Goal: Task Accomplishment & Management: Manage account settings

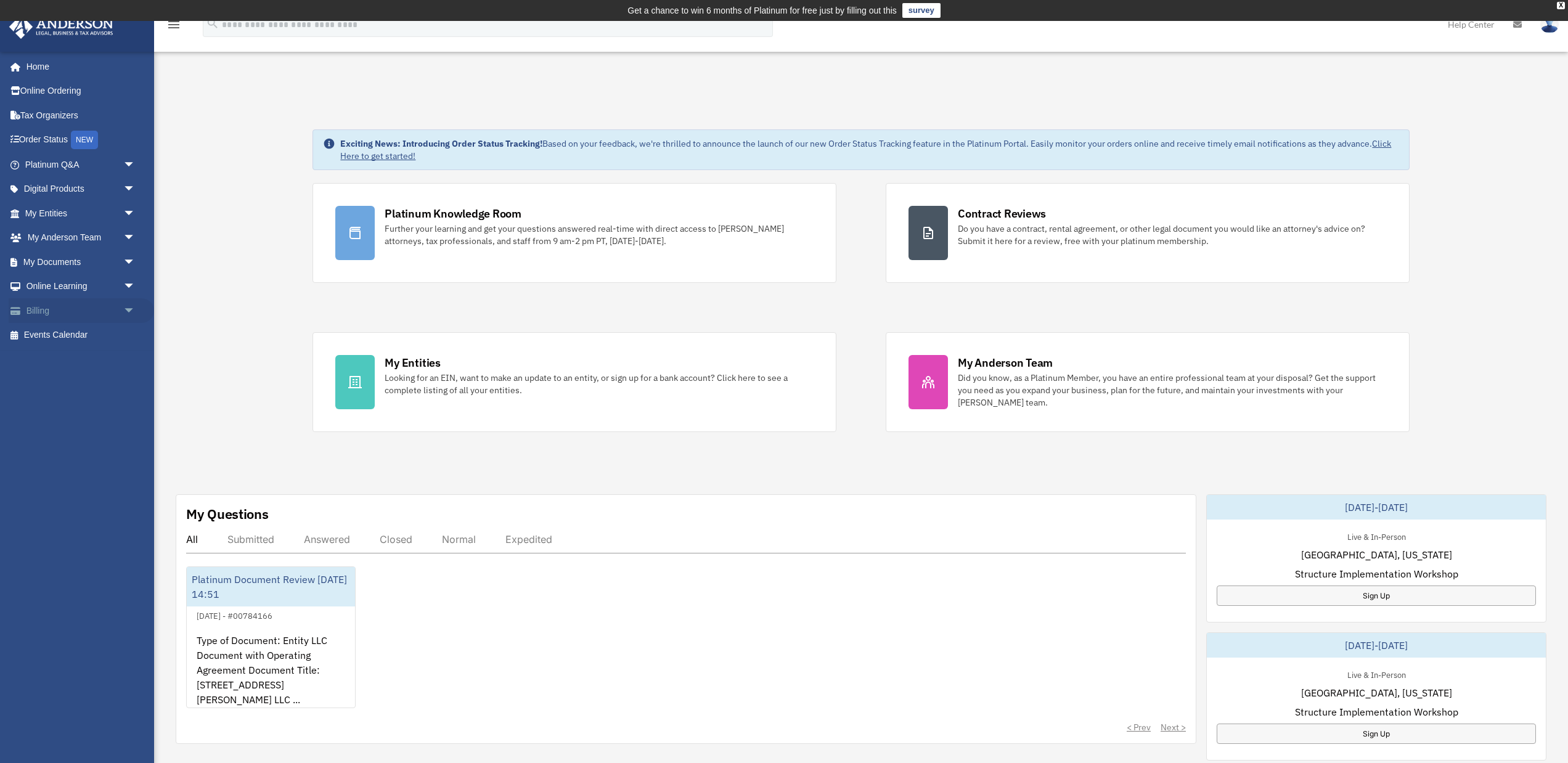
click at [127, 308] on span "arrow_drop_down" at bounding box center [135, 311] width 24 height 25
click at [78, 333] on link "$ Open Invoices" at bounding box center [85, 336] width 137 height 25
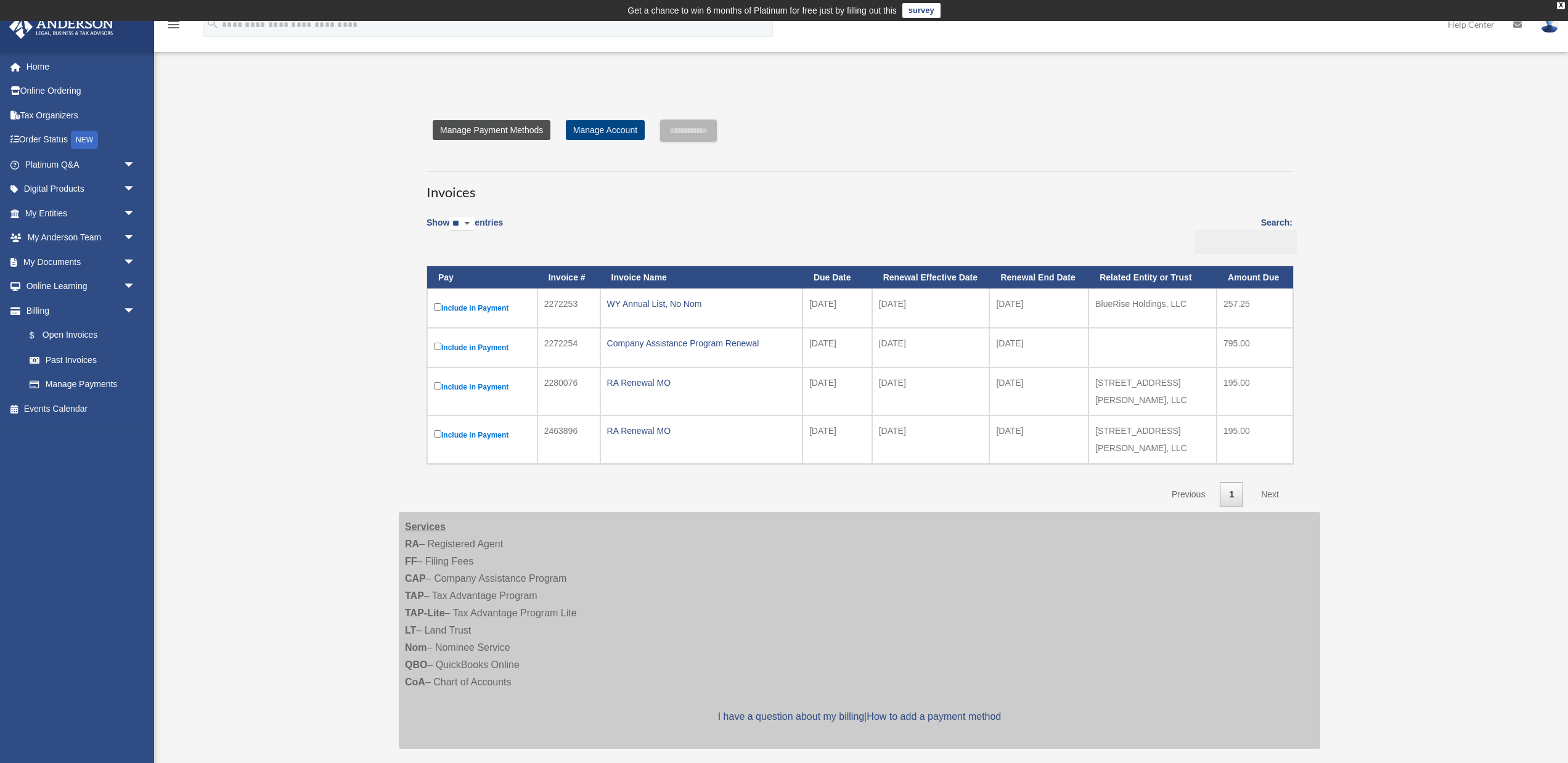
click at [504, 129] on link "Manage Payment Methods" at bounding box center [492, 130] width 118 height 19
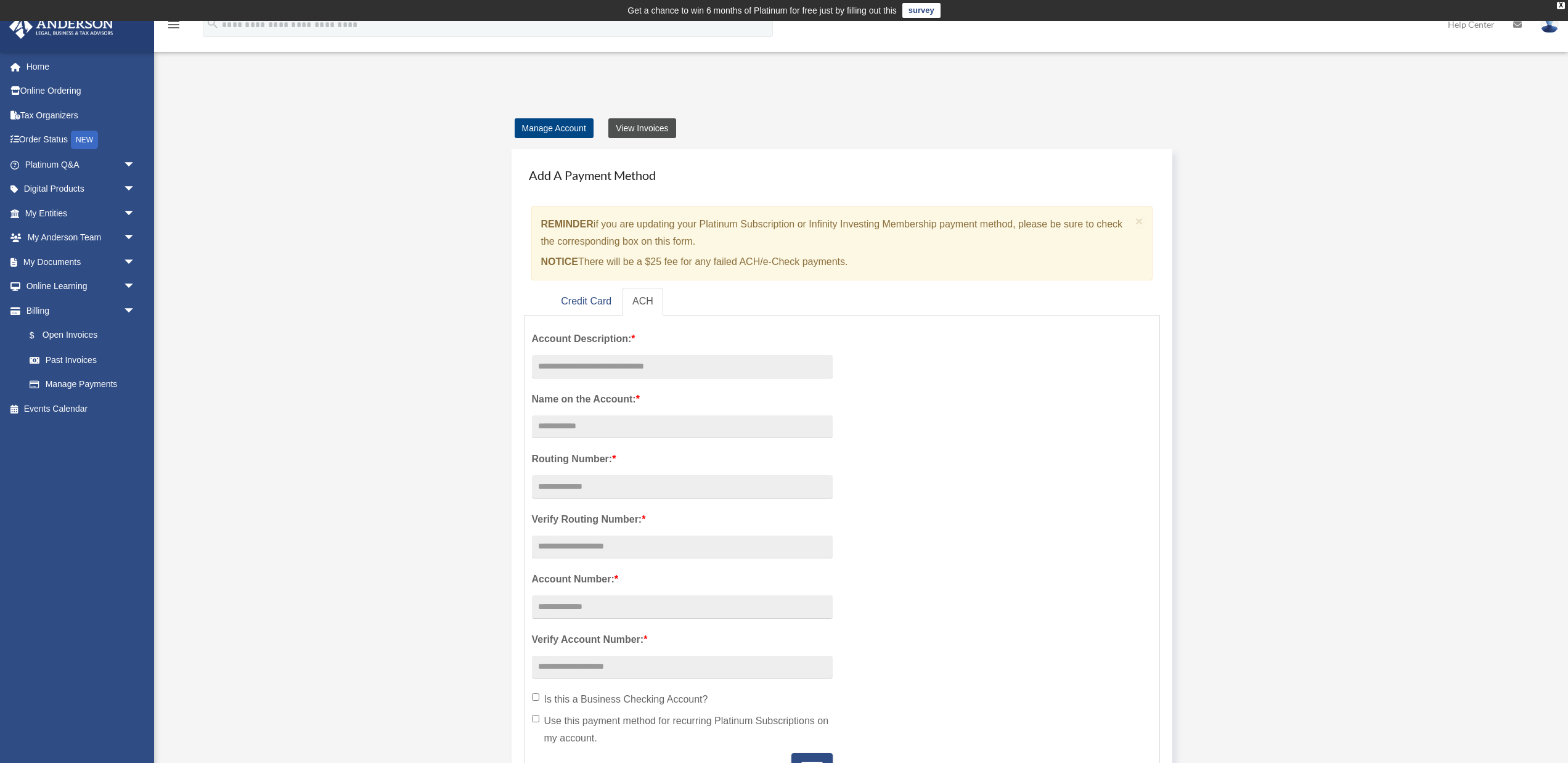
click at [655, 130] on link "View Invoices" at bounding box center [642, 127] width 67 height 19
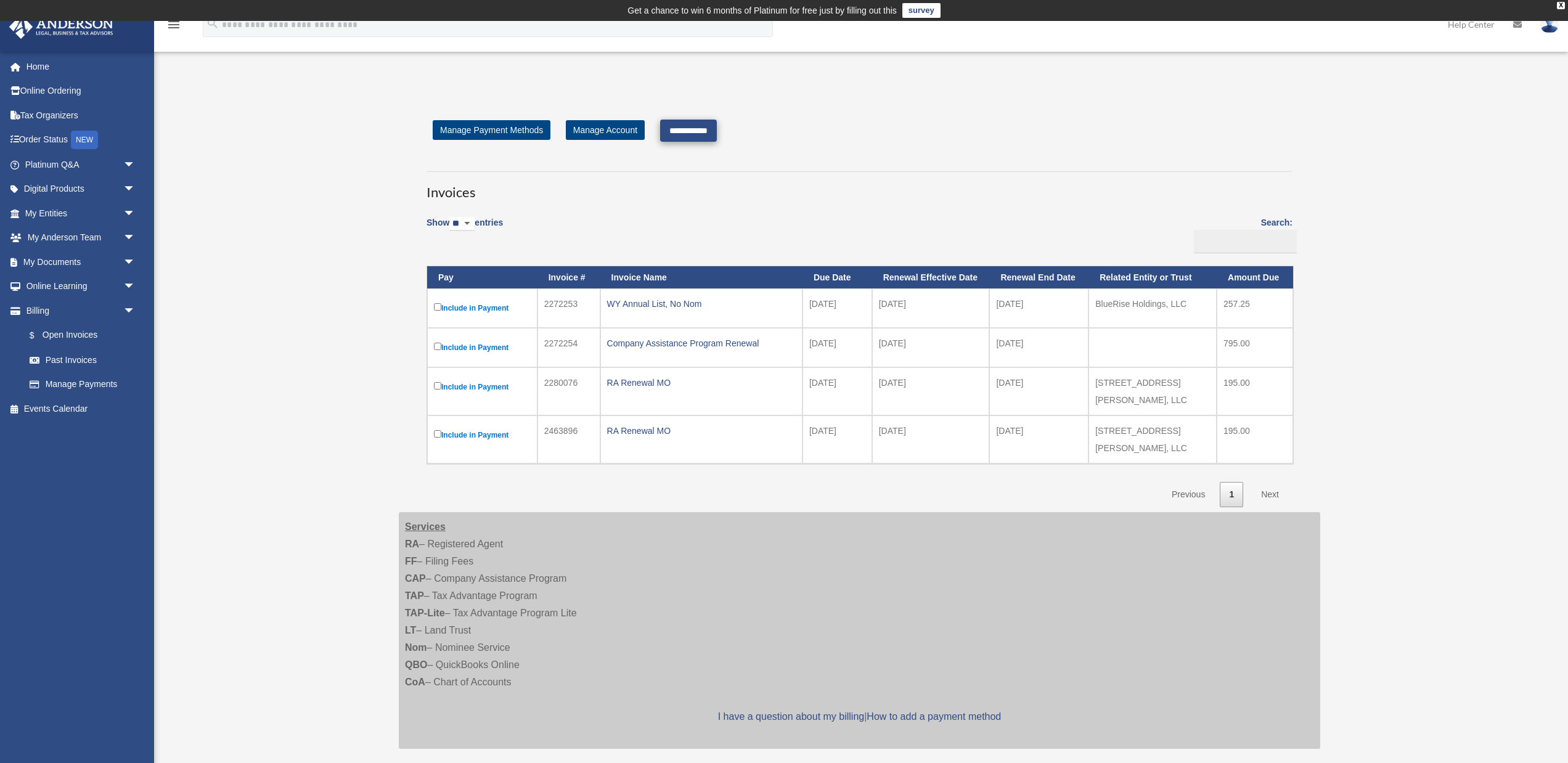
click at [692, 132] on input "**********" at bounding box center [688, 131] width 57 height 22
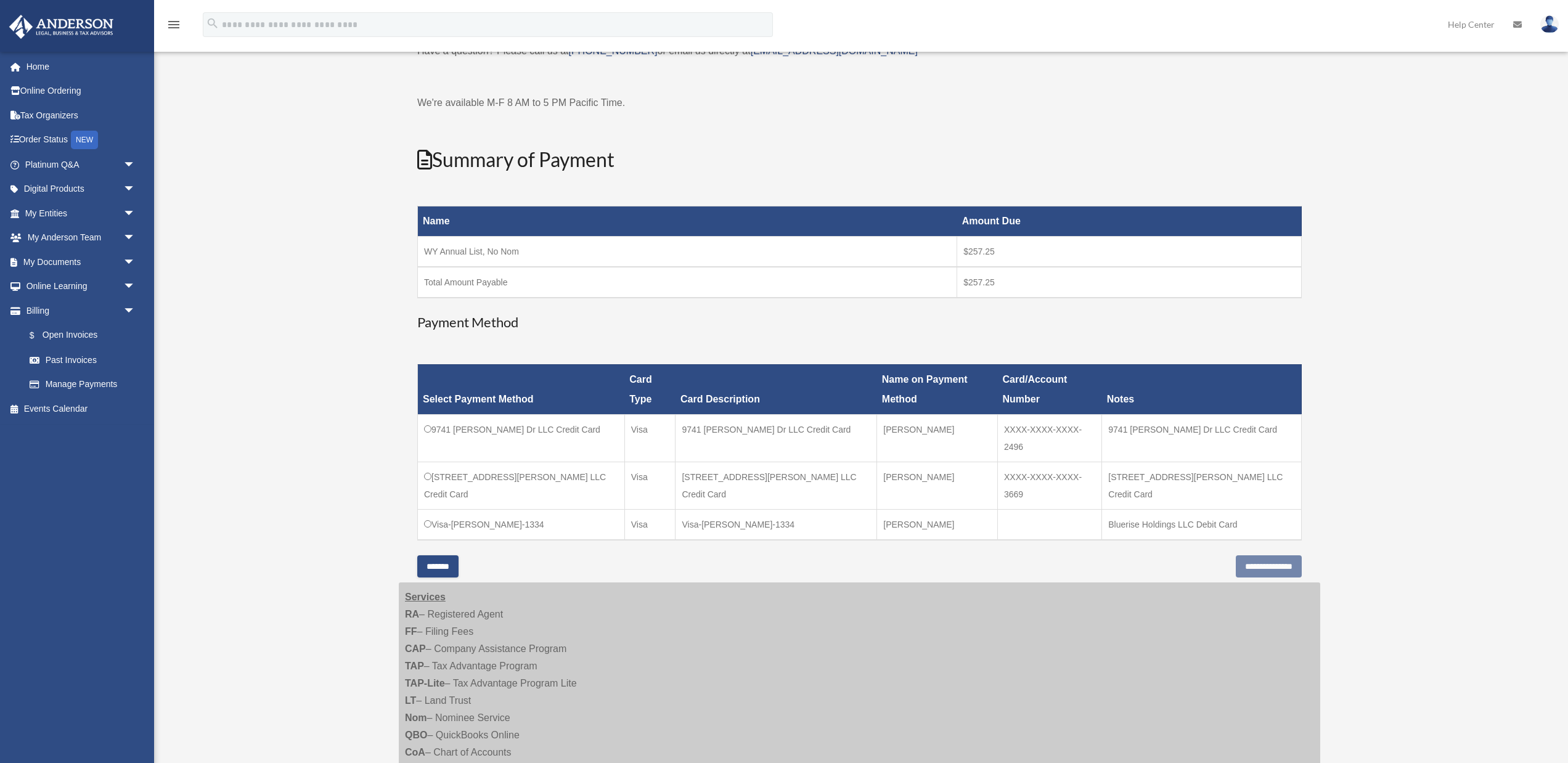
scroll to position [95, 0]
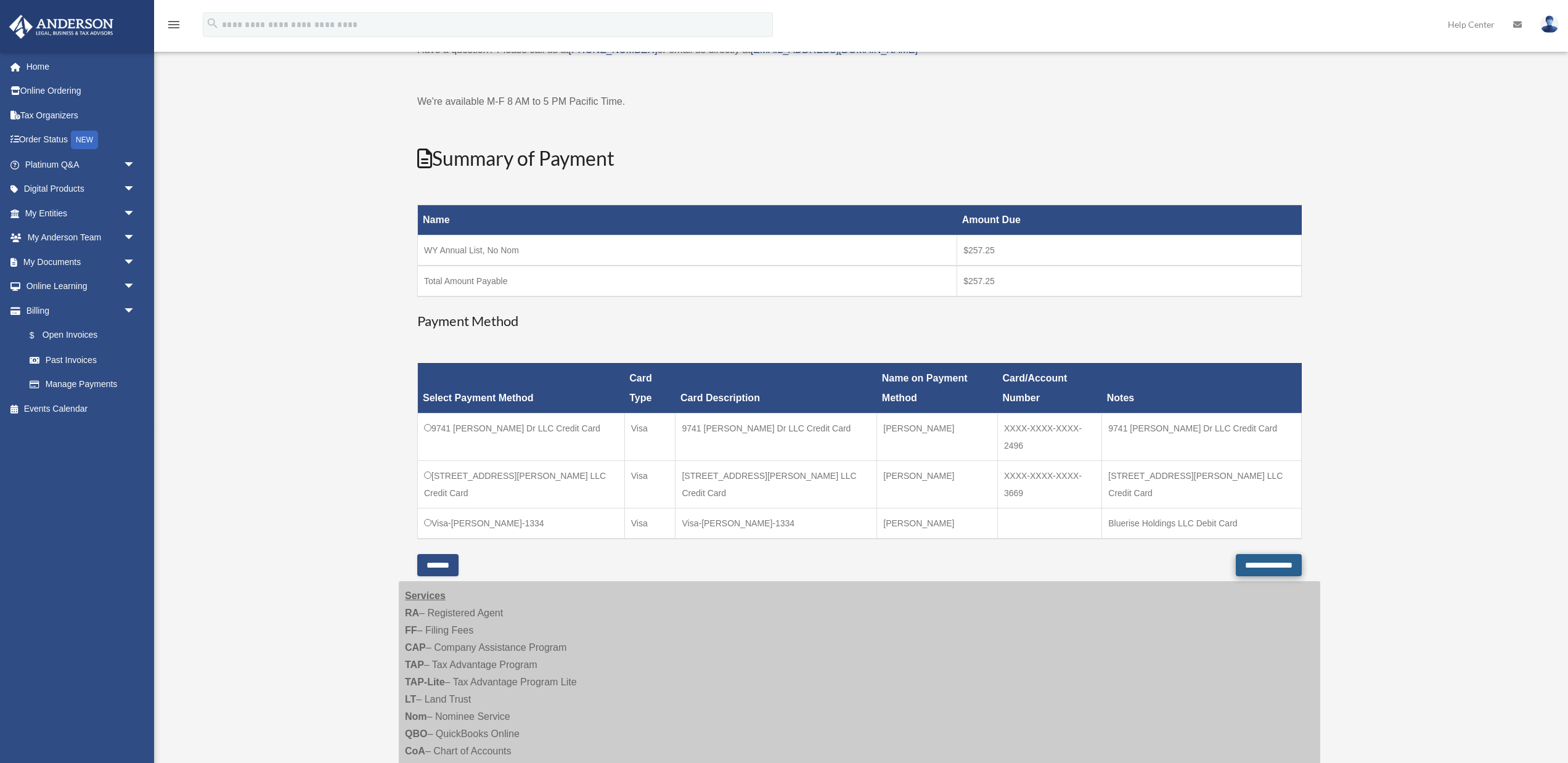
click at [1247, 554] on input "**********" at bounding box center [1269, 565] width 66 height 22
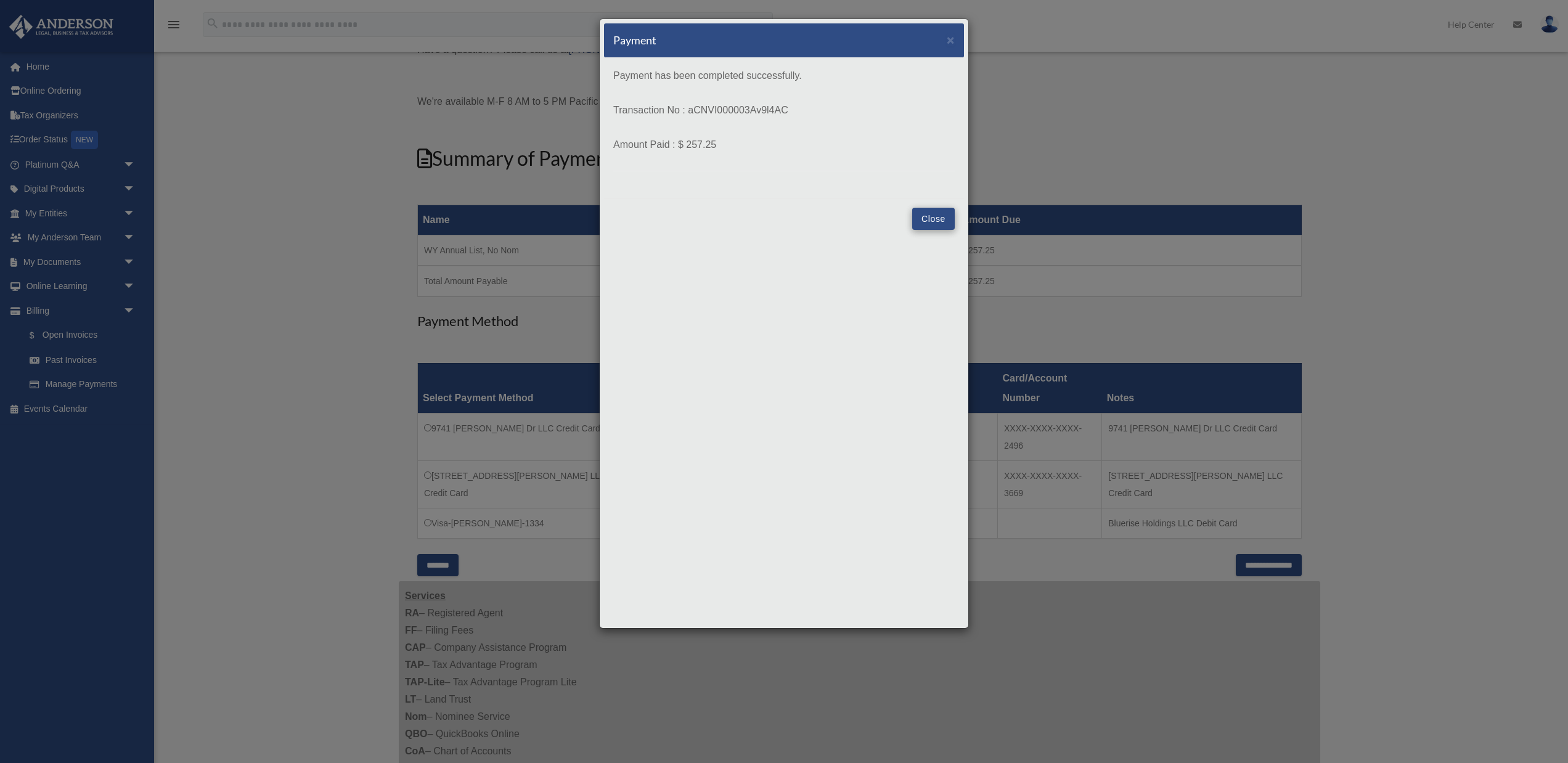
click at [928, 220] on button "Close" at bounding box center [934, 218] width 42 height 22
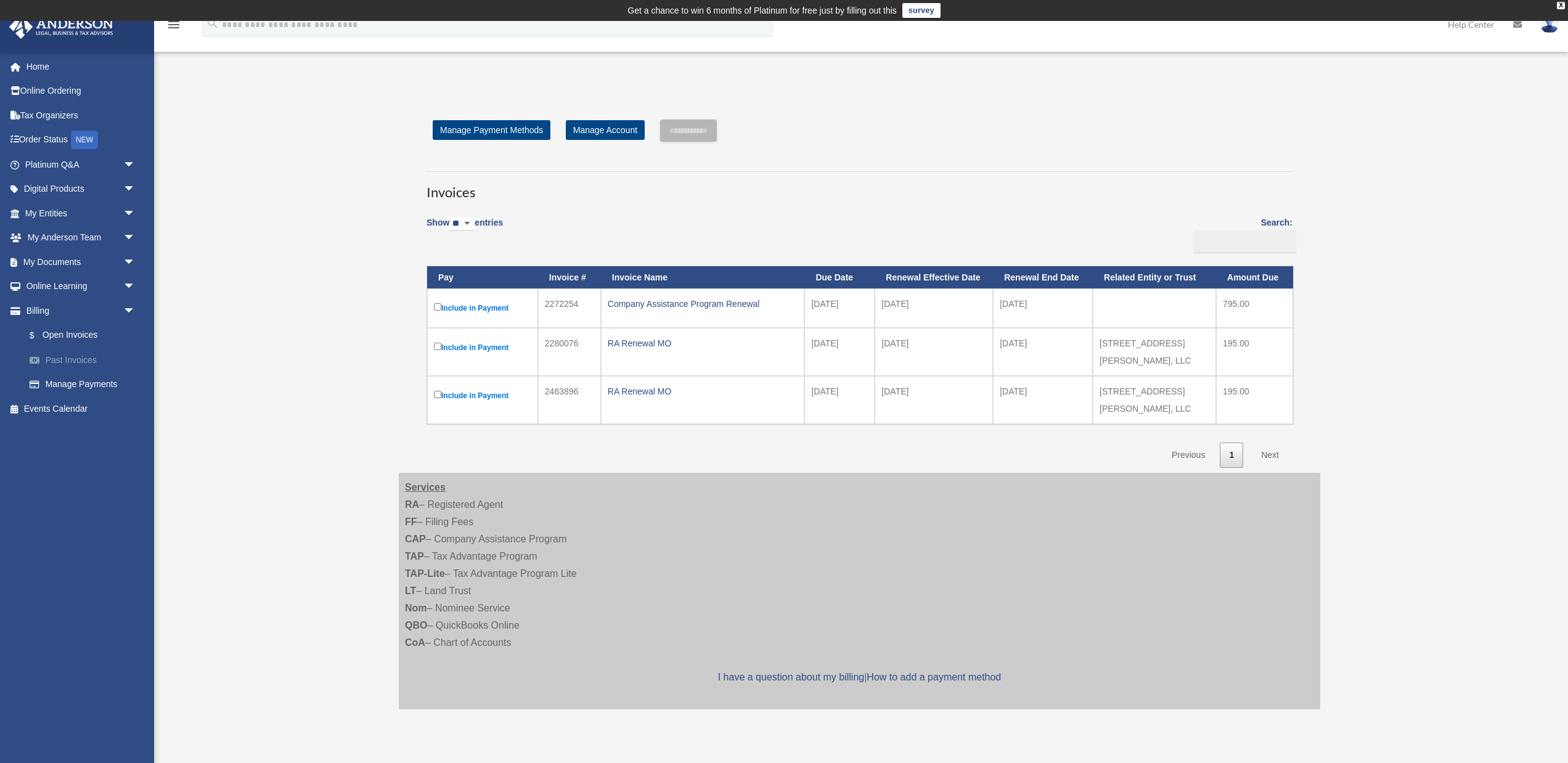
click at [67, 357] on link "Past Invoices" at bounding box center [85, 359] width 137 height 24
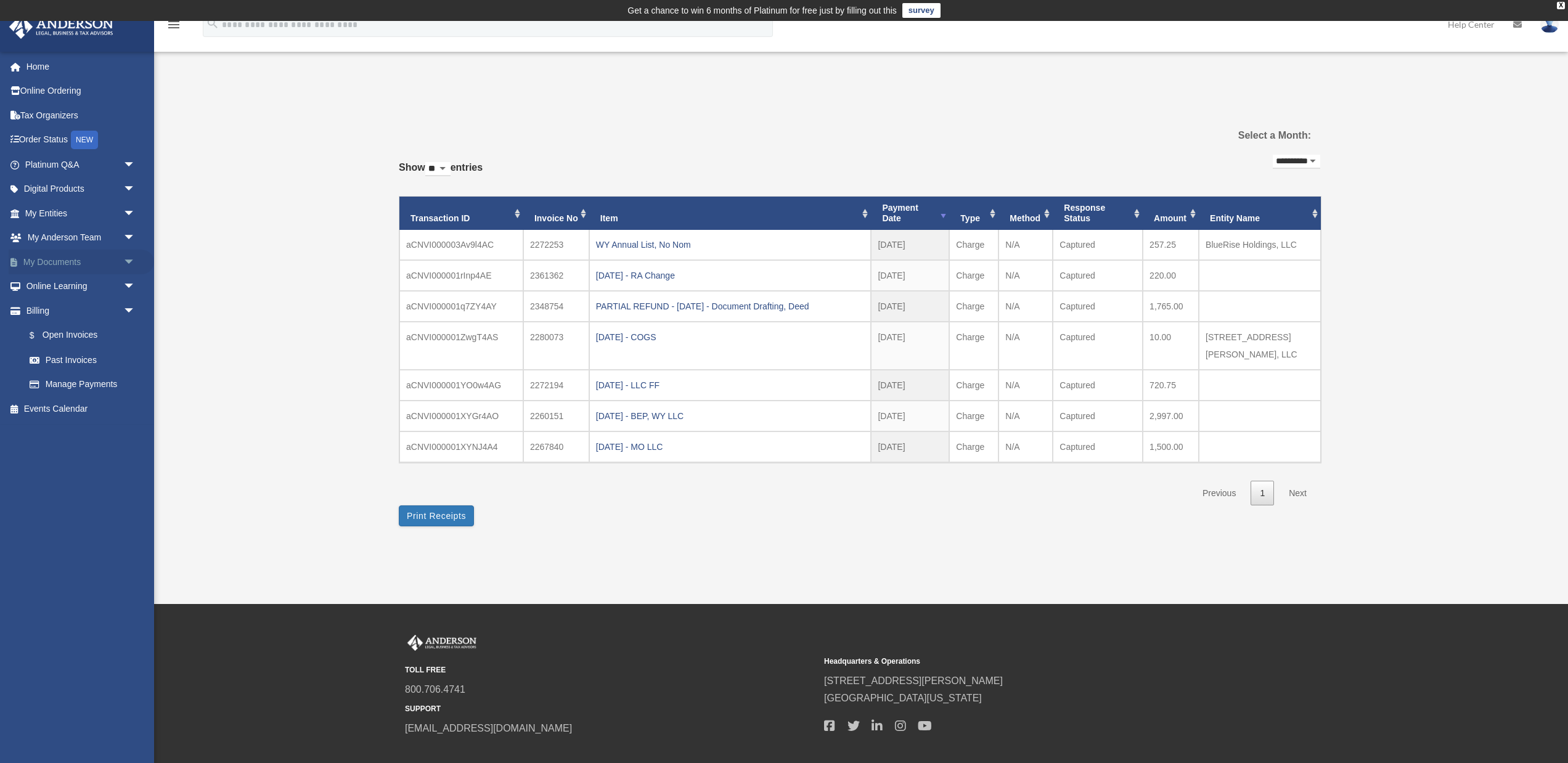
click at [73, 262] on link "My Documents arrow_drop_down" at bounding box center [81, 261] width 145 height 24
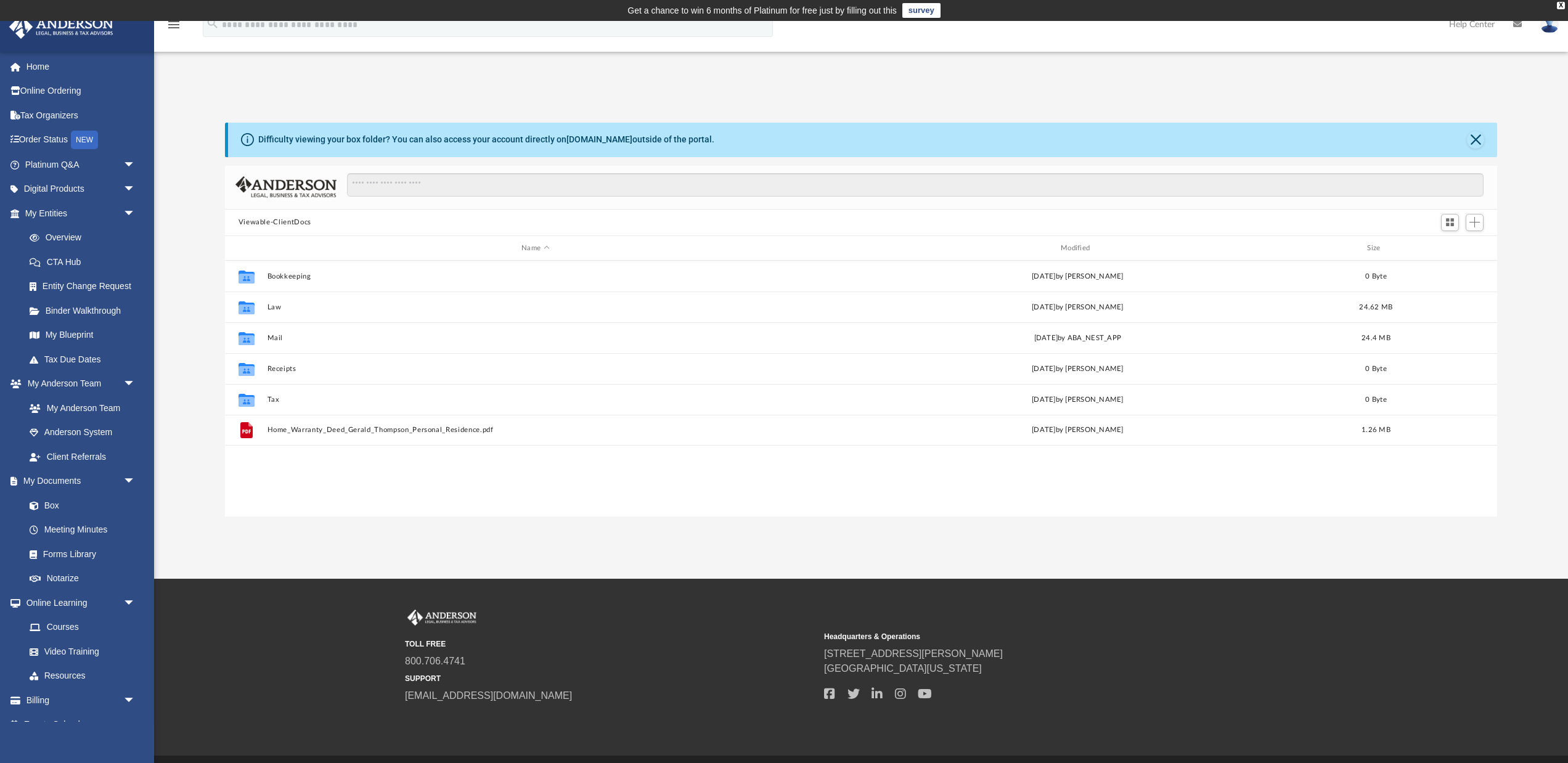
scroll to position [281, 1273]
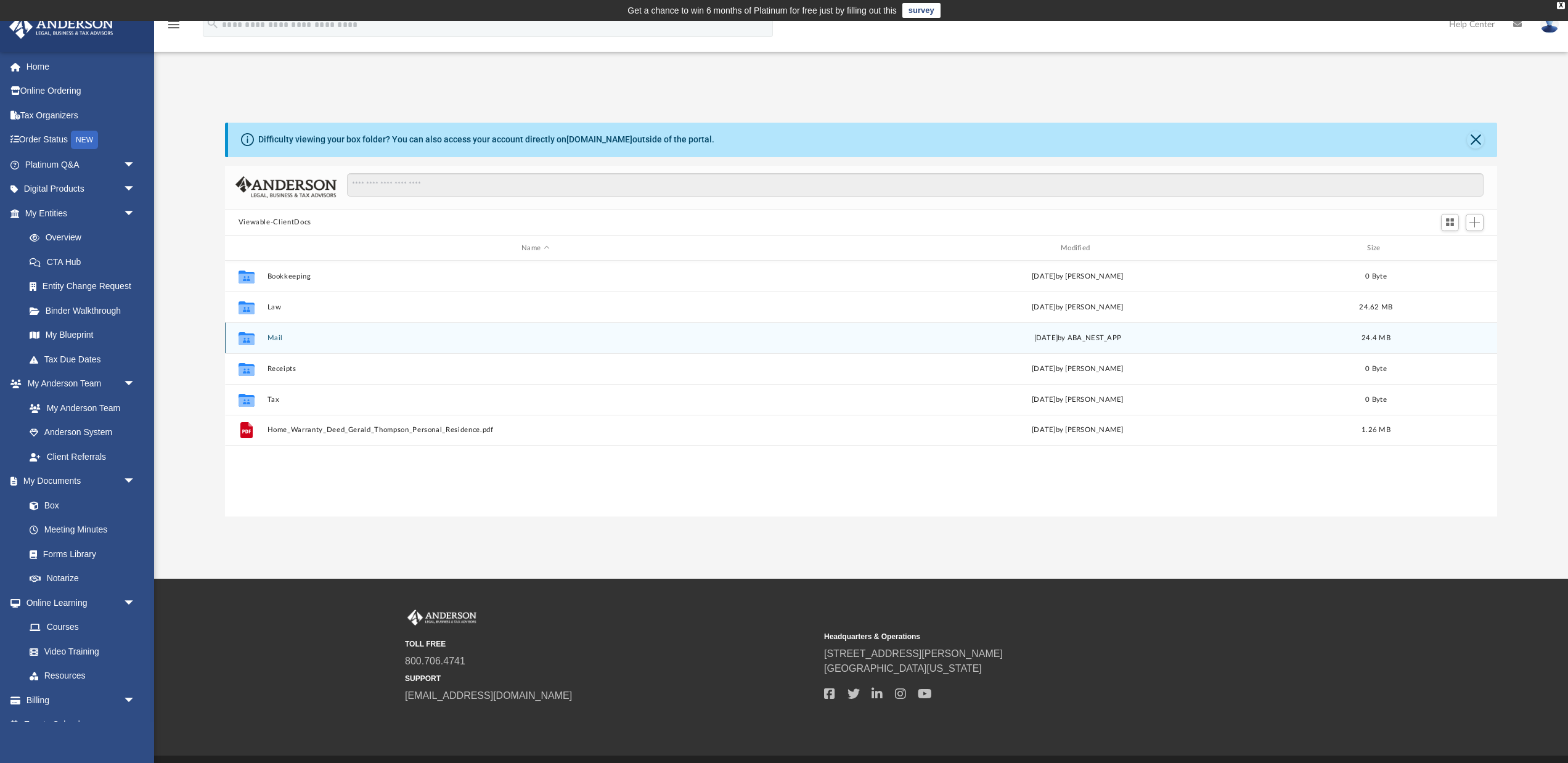
click at [274, 338] on button "Mail" at bounding box center [535, 338] width 537 height 8
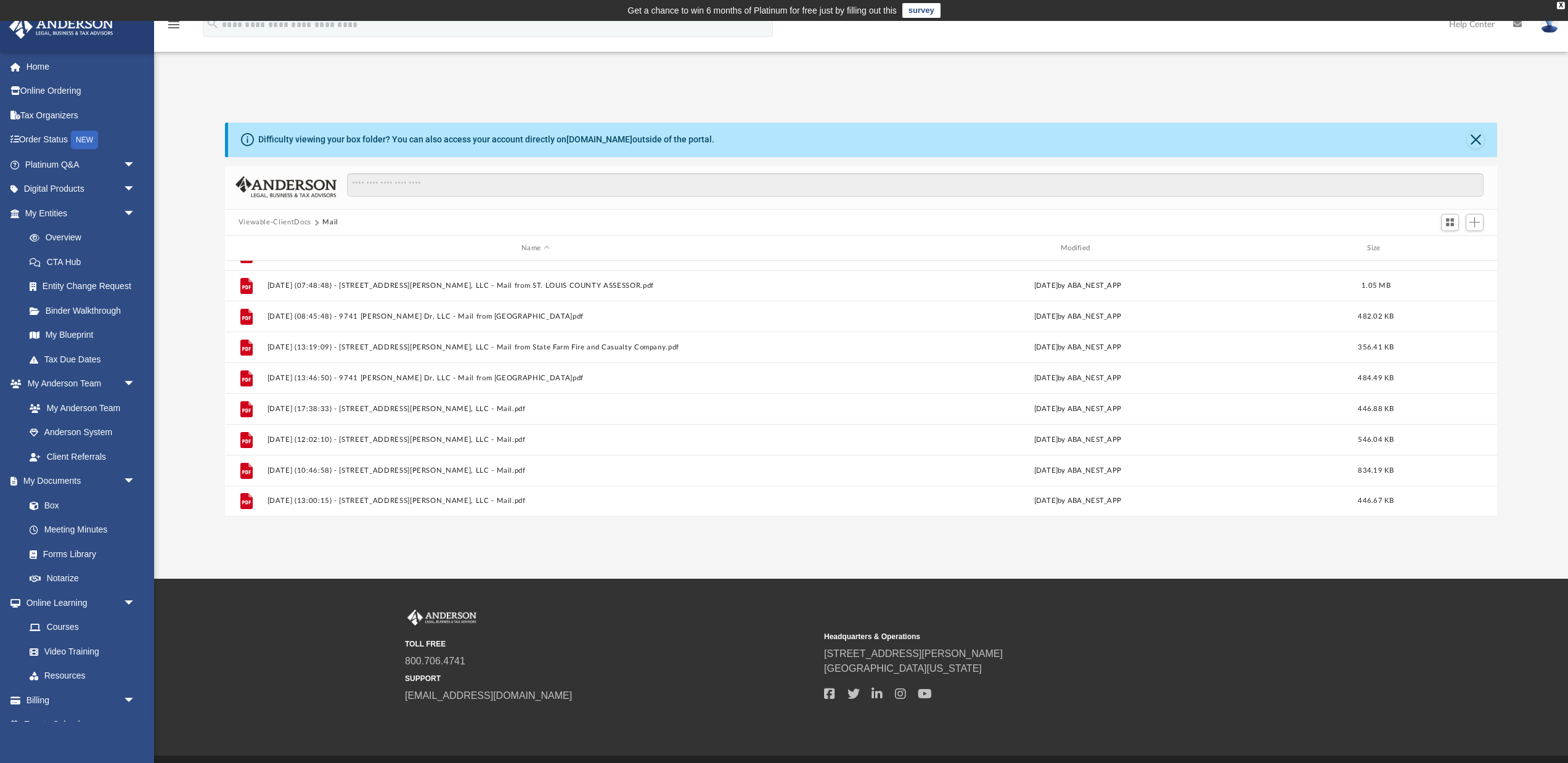
scroll to position [884, 0]
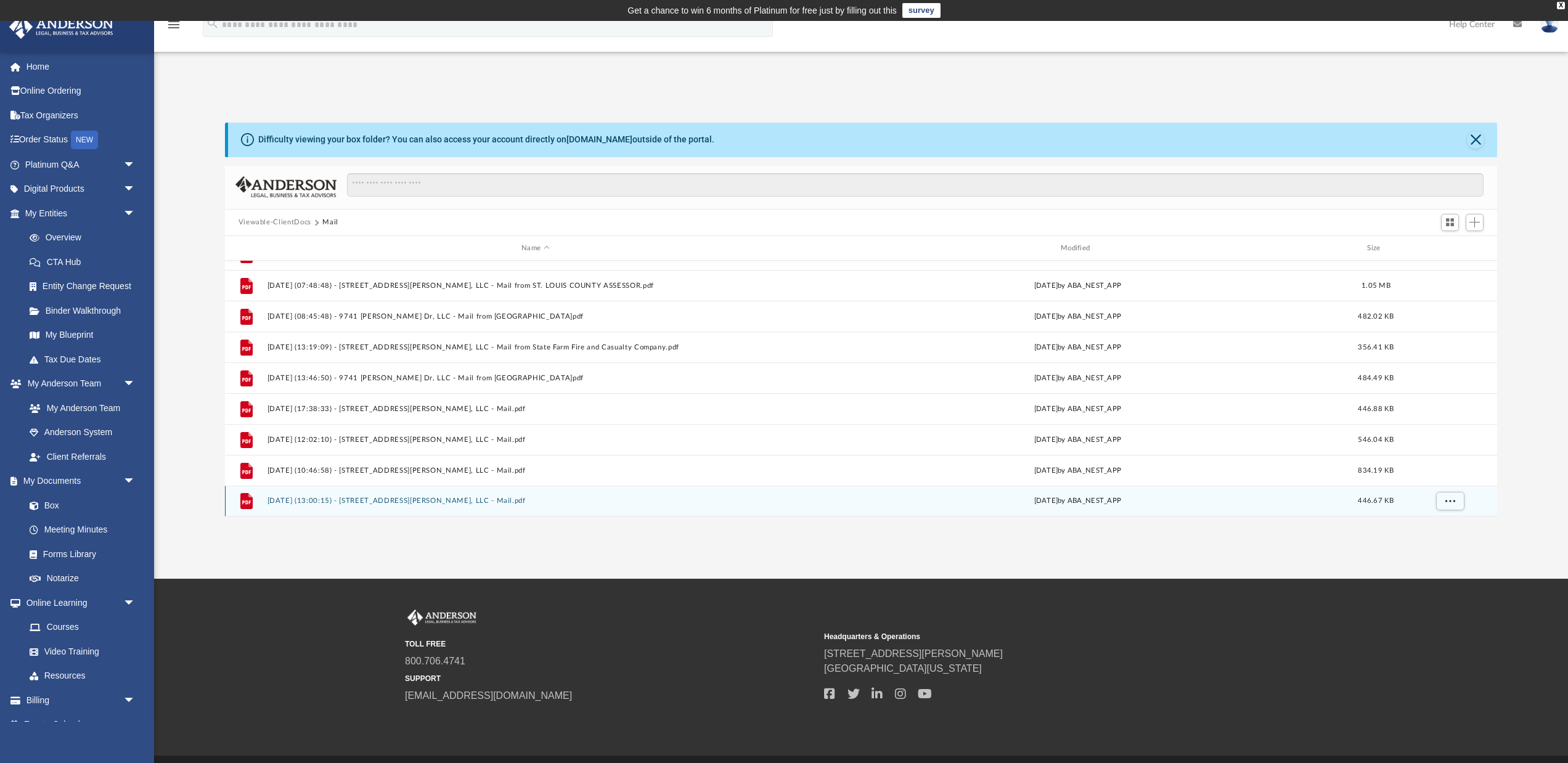
click at [357, 504] on button "2025.10.01 (13:00:15) - 4040 Shreve Ave, LLC - Mail.pdf" at bounding box center [535, 502] width 537 height 8
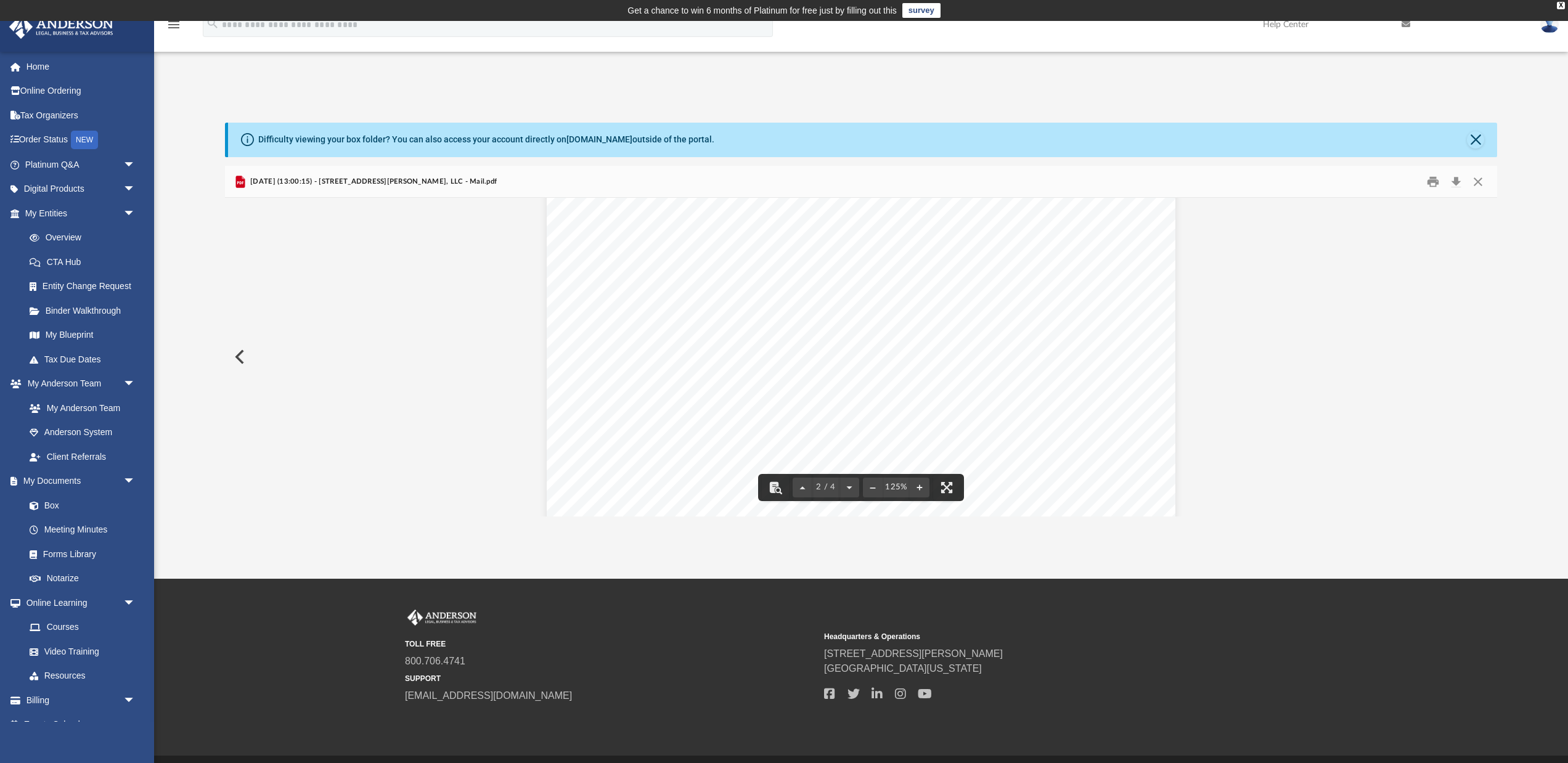
scroll to position [0, 1]
click at [1431, 182] on button "Print" at bounding box center [1433, 181] width 24 height 19
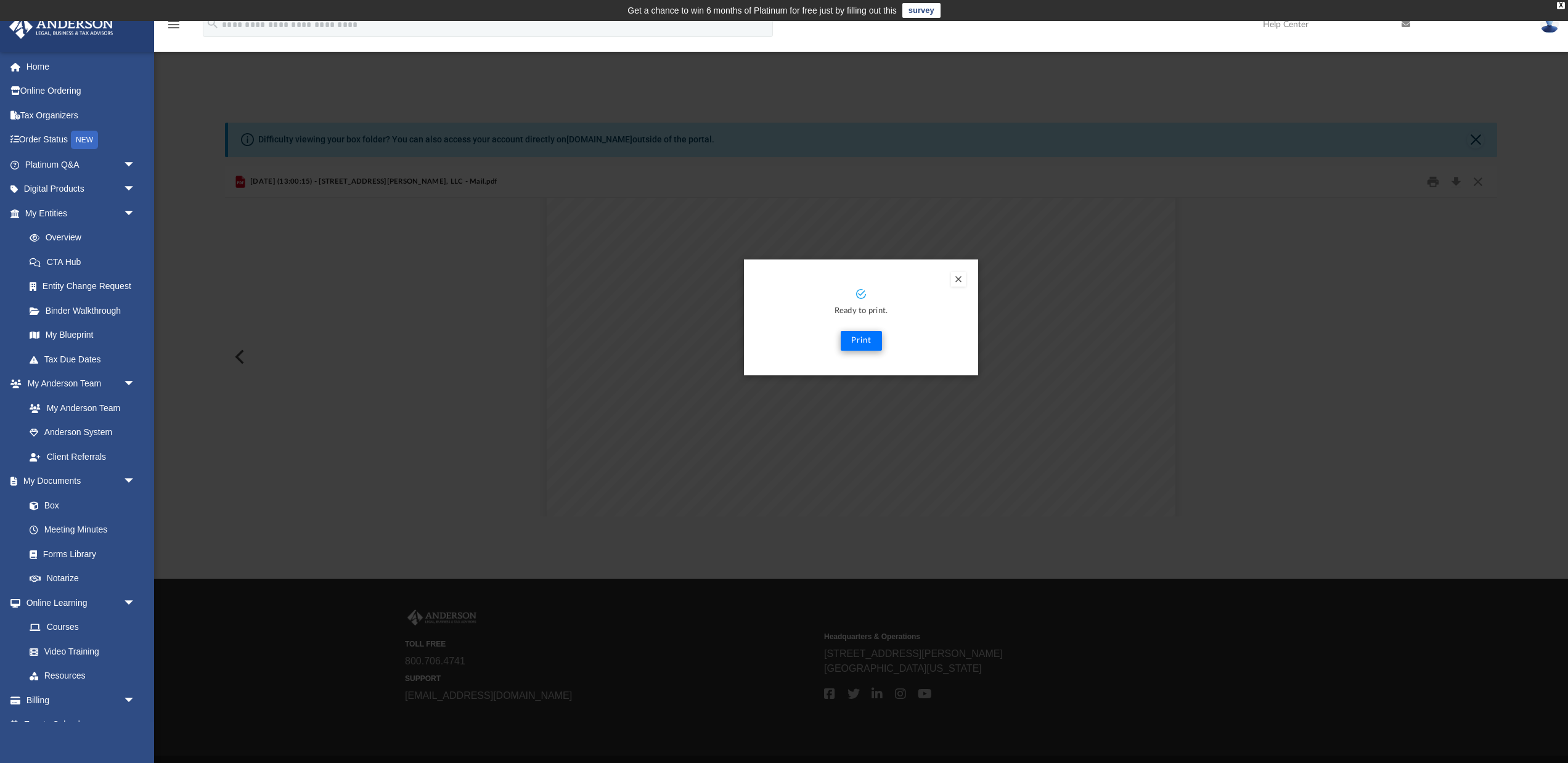
scroll to position [3, 0]
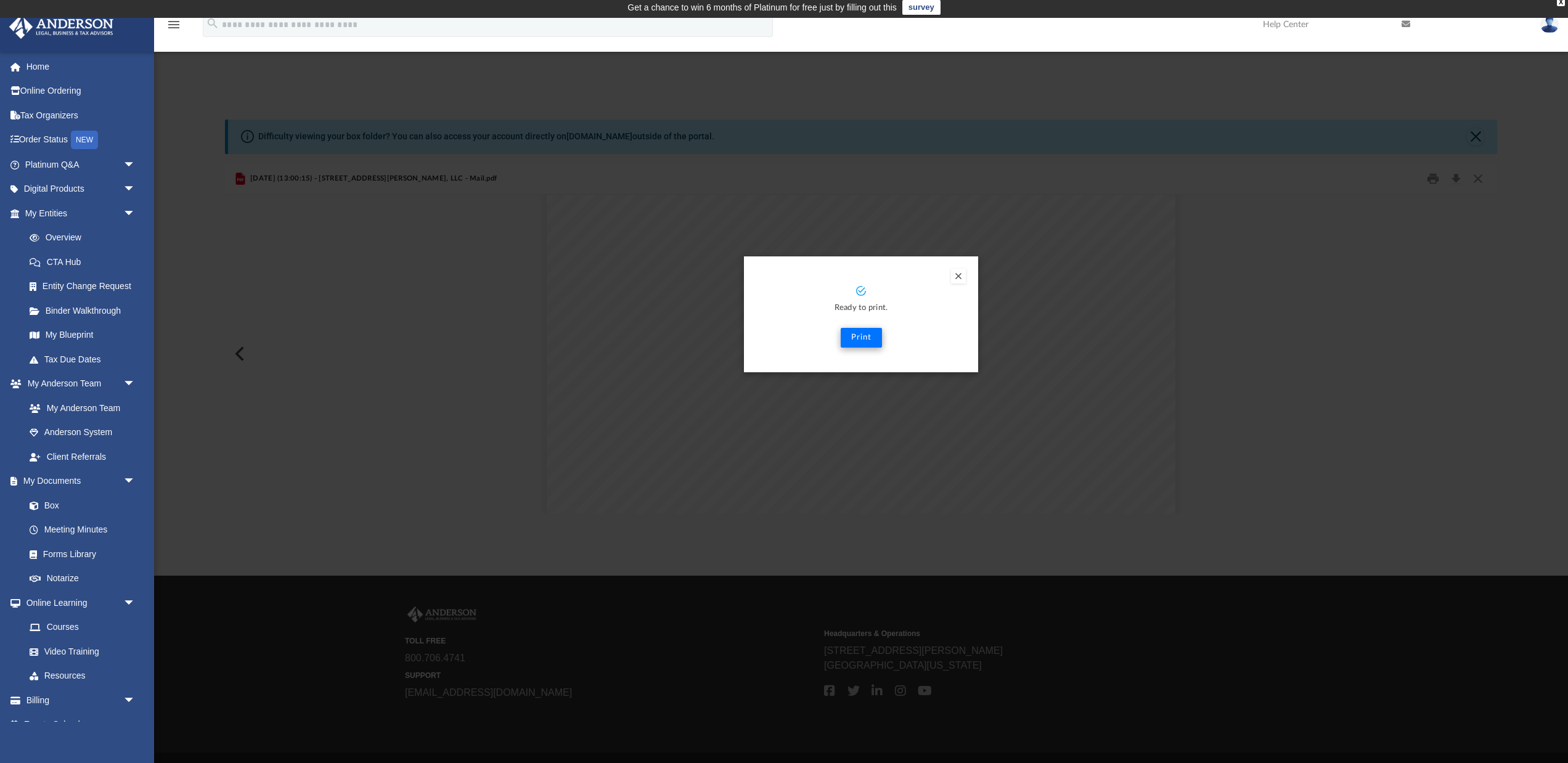
click at [864, 343] on button "Print" at bounding box center [861, 337] width 41 height 19
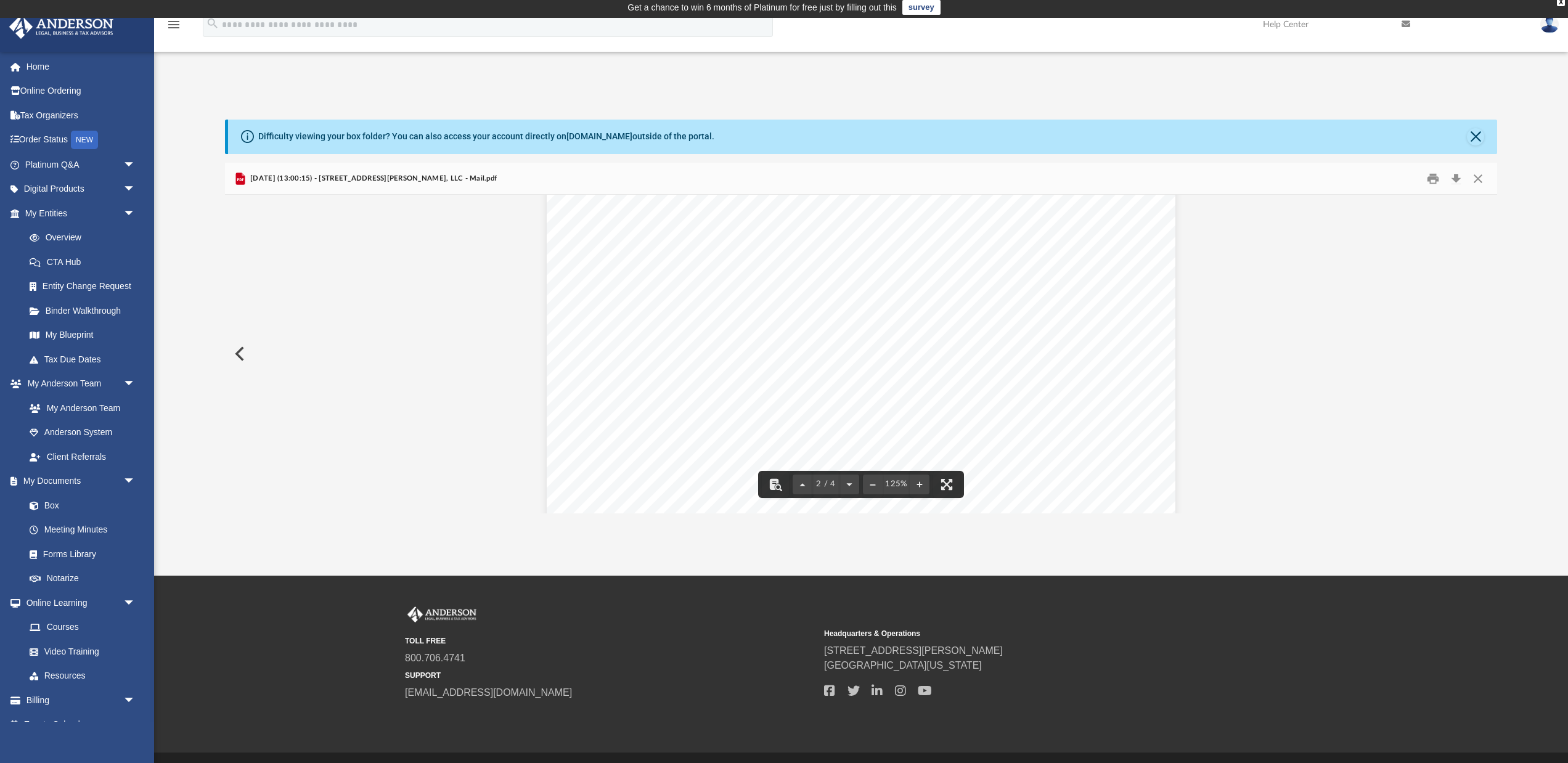
click at [242, 354] on button "Preview" at bounding box center [239, 353] width 27 height 35
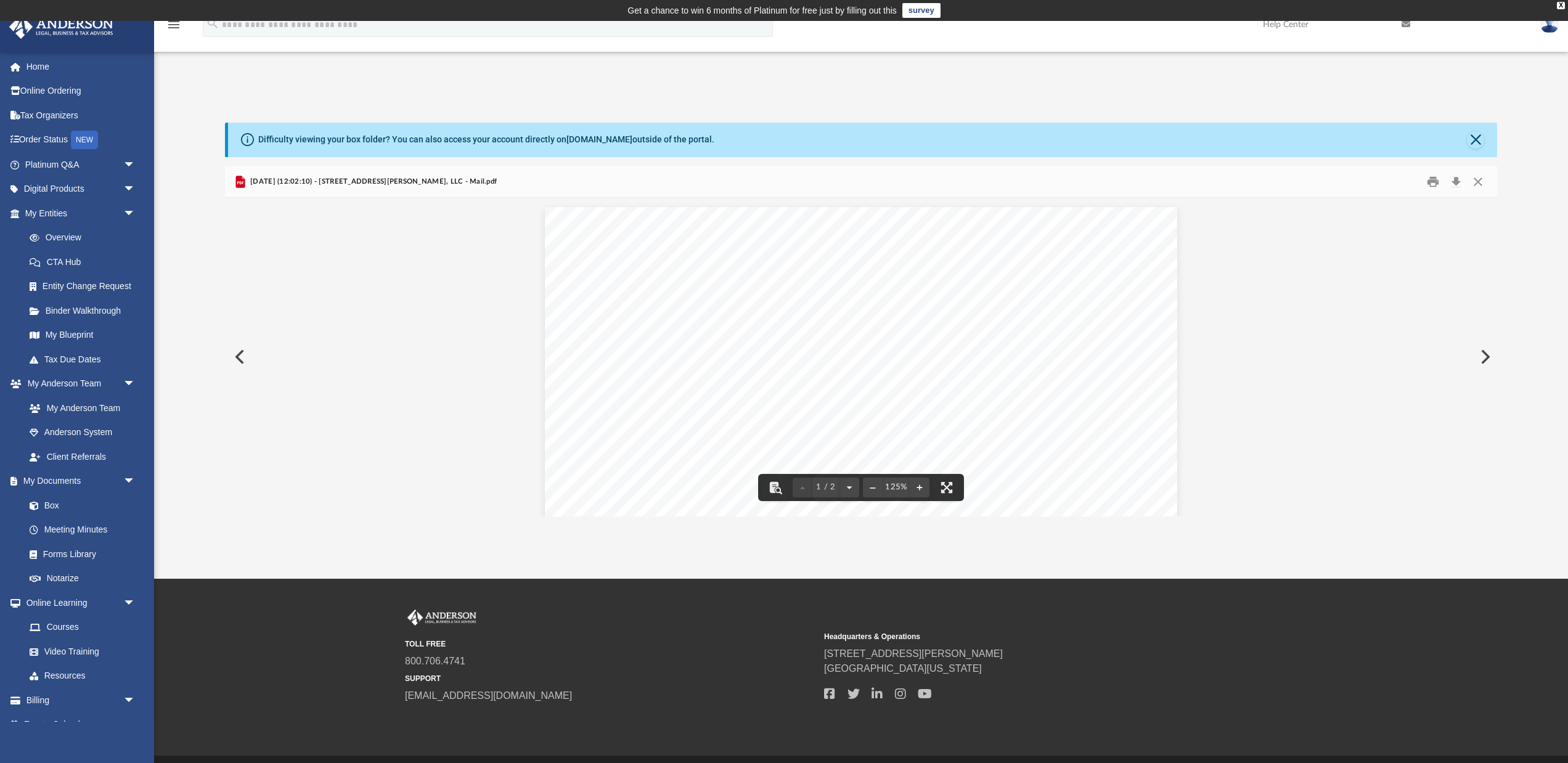
scroll to position [0, 0]
click at [1433, 181] on button "Print" at bounding box center [1433, 181] width 24 height 19
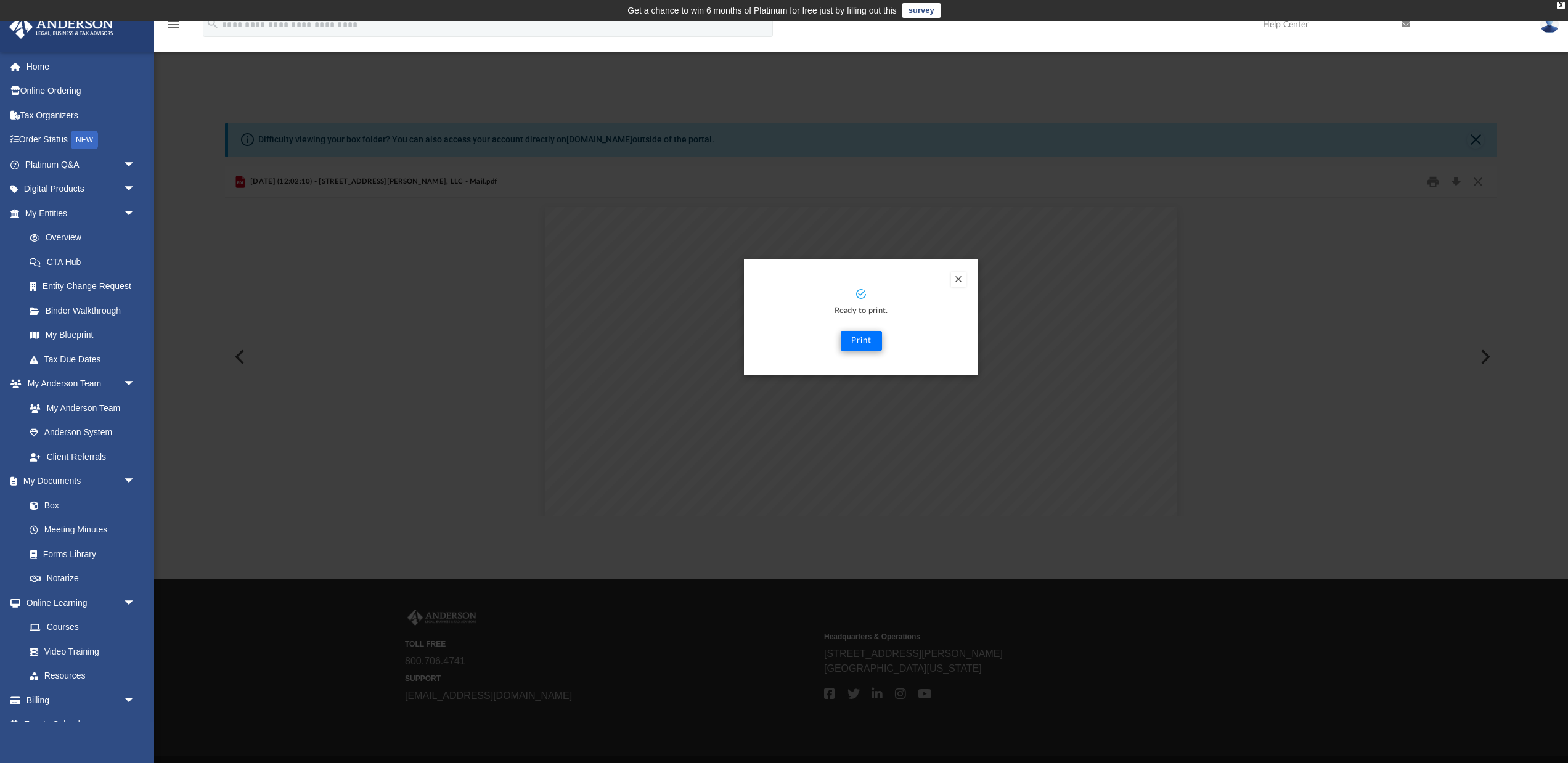
click at [865, 343] on button "Print" at bounding box center [861, 340] width 41 height 19
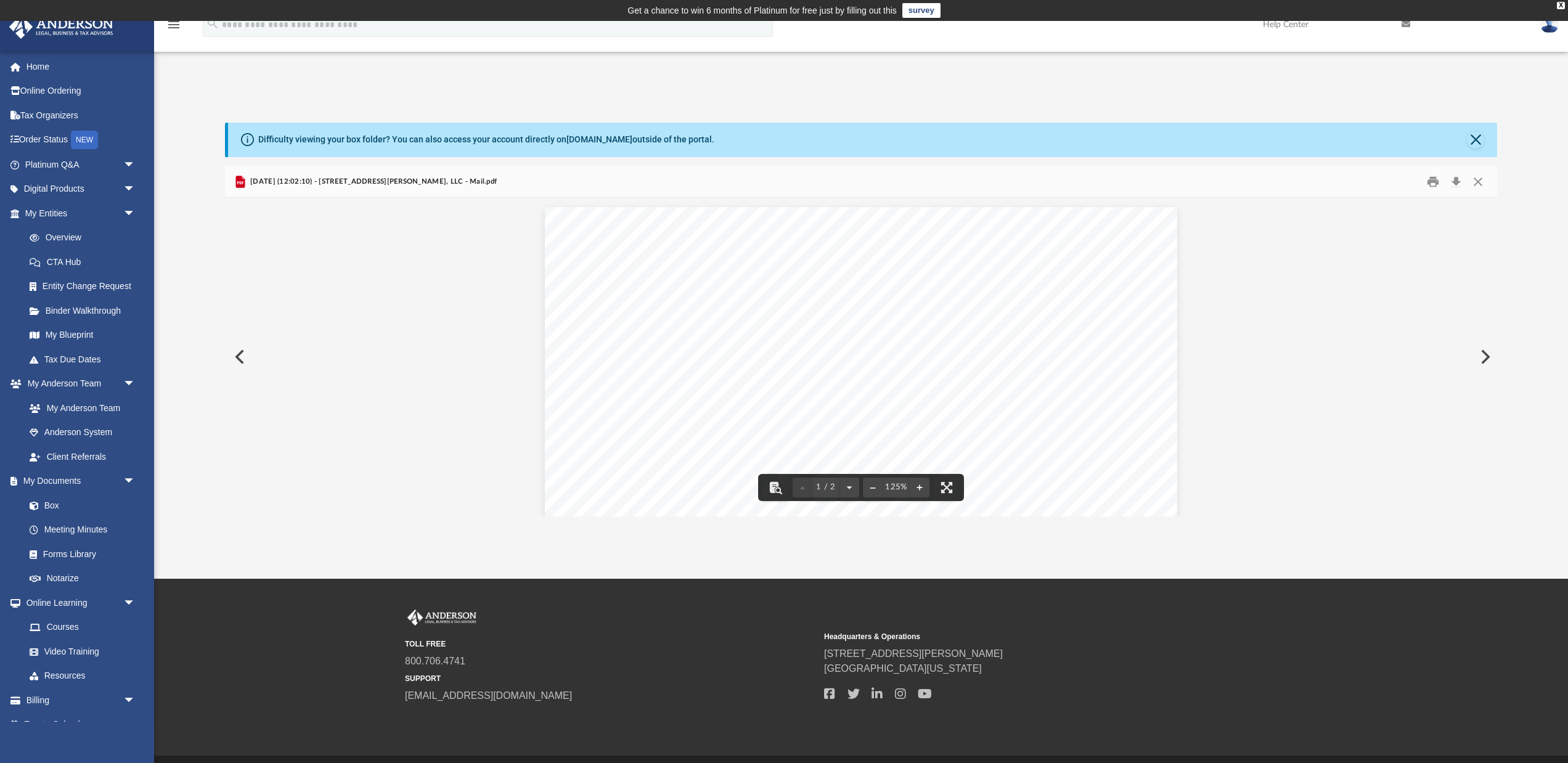
click at [240, 358] on button "Preview" at bounding box center [239, 357] width 27 height 35
click at [241, 356] on button "Preview" at bounding box center [239, 357] width 27 height 35
click at [1487, 357] on button "Preview" at bounding box center [1484, 357] width 27 height 35
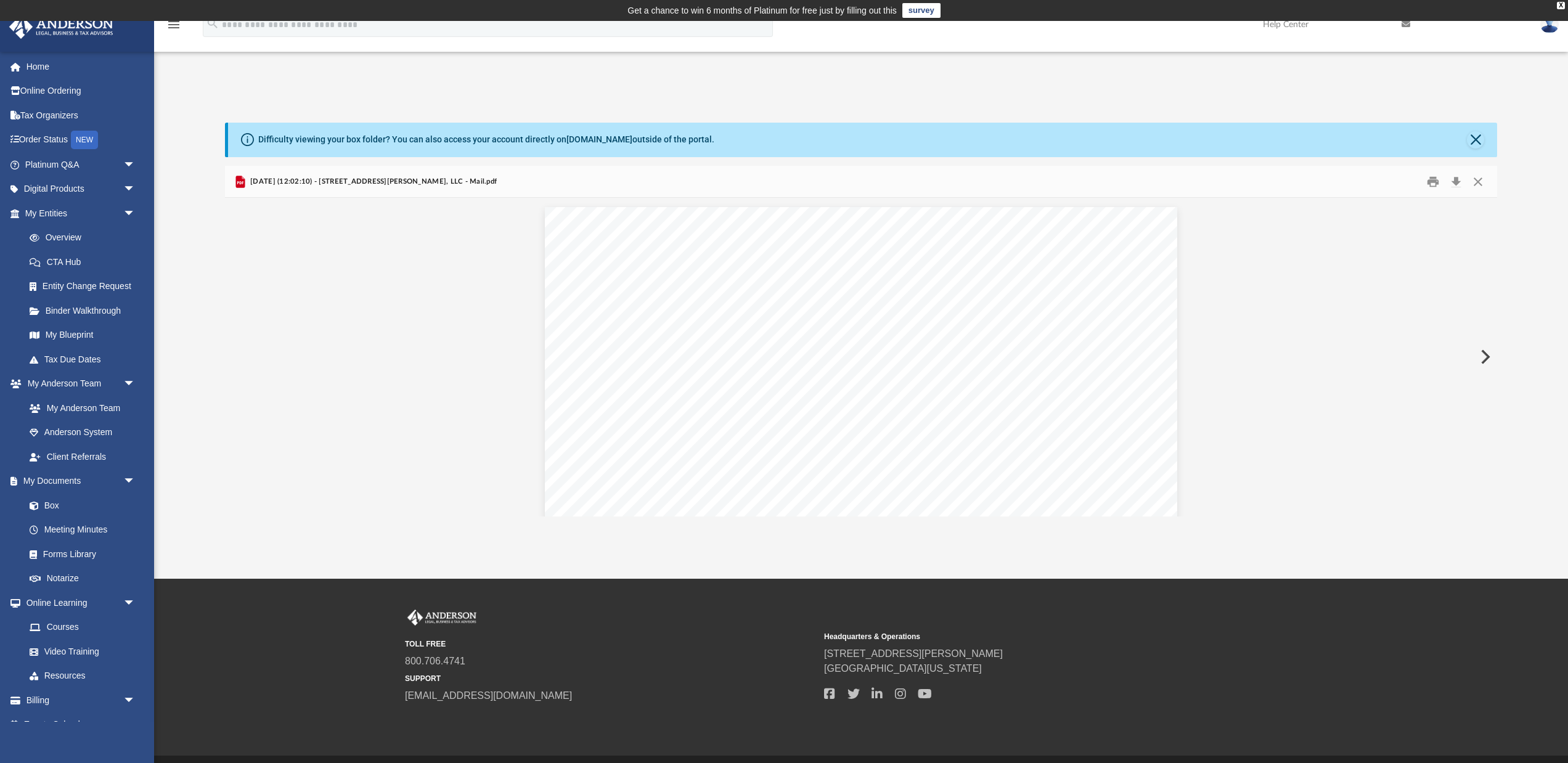
click at [1487, 357] on button "Preview" at bounding box center [1484, 357] width 27 height 35
click at [1487, 357] on div "Document Viewer" at bounding box center [861, 720] width 1273 height 2701
click at [1473, 137] on button "Close" at bounding box center [1476, 140] width 17 height 17
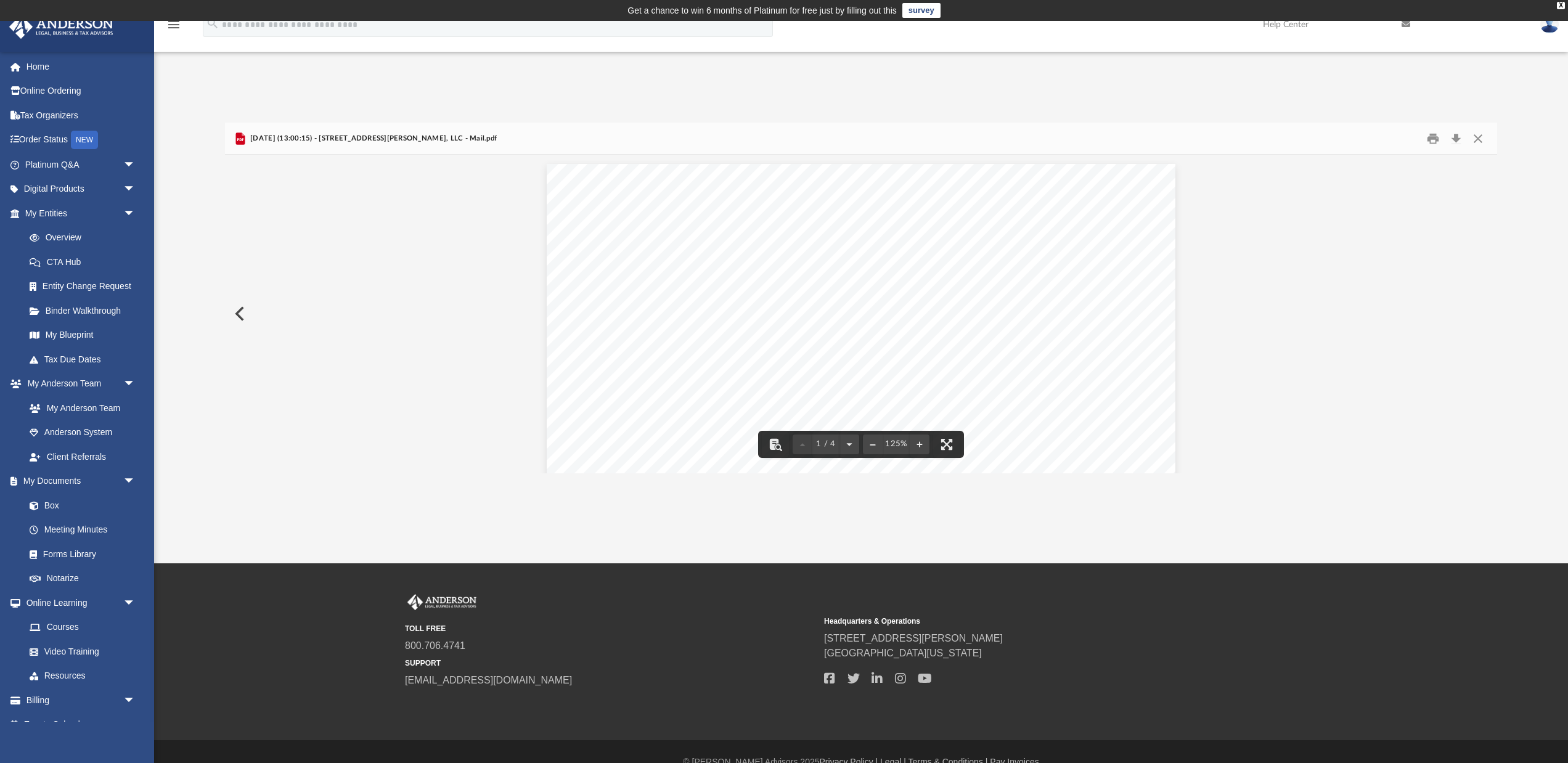
scroll to position [0, 0]
click at [1479, 137] on button "Close" at bounding box center [1479, 138] width 22 height 19
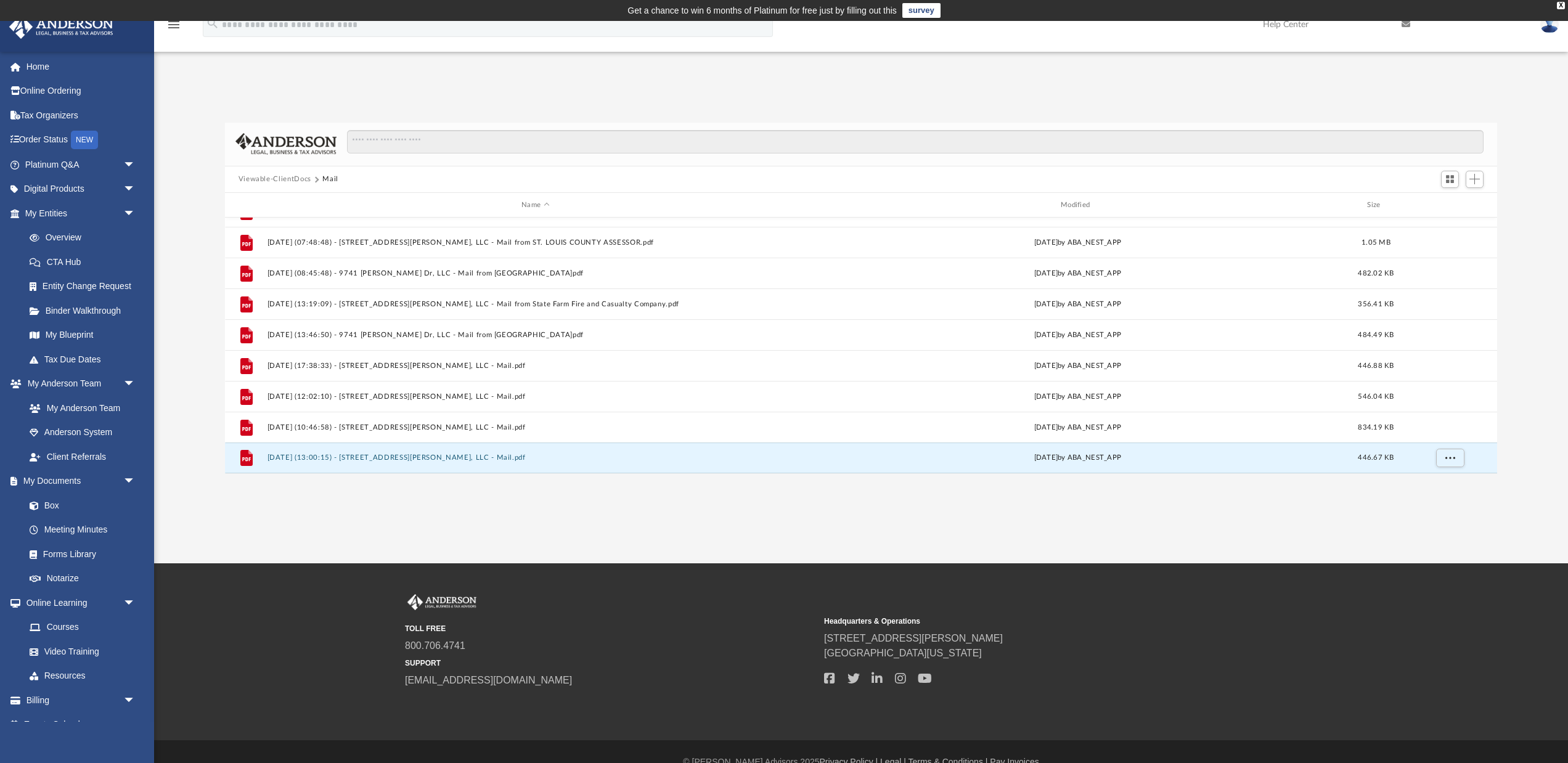
click at [1548, 28] on img at bounding box center [1550, 24] width 19 height 18
click at [1303, 108] on link "Logout" at bounding box center [1365, 108] width 123 height 25
